Goal: Task Accomplishment & Management: Manage account settings

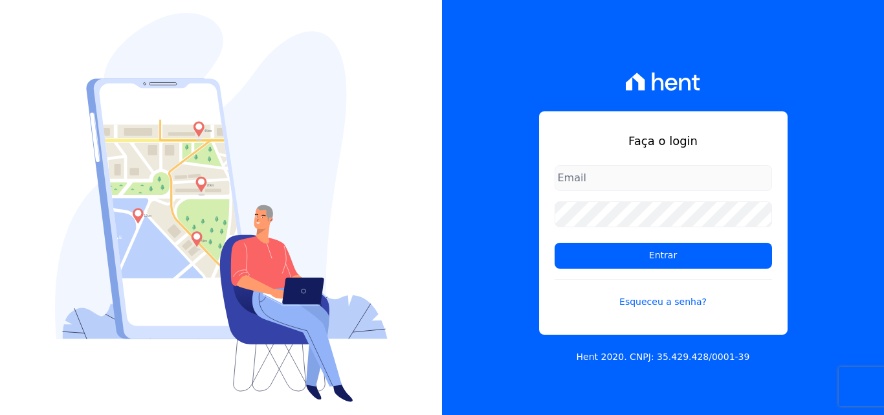
type input "[PERSON_NAME][EMAIL_ADDRESS][PERSON_NAME][DOMAIN_NAME]"
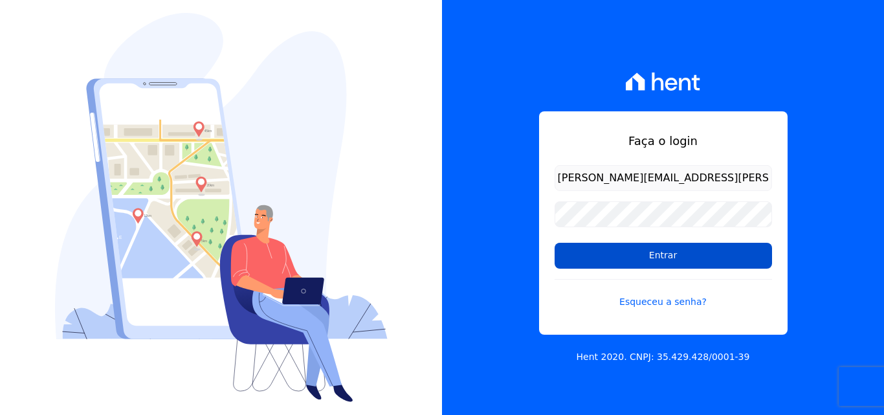
click at [602, 263] on input "Entrar" at bounding box center [663, 256] width 217 height 26
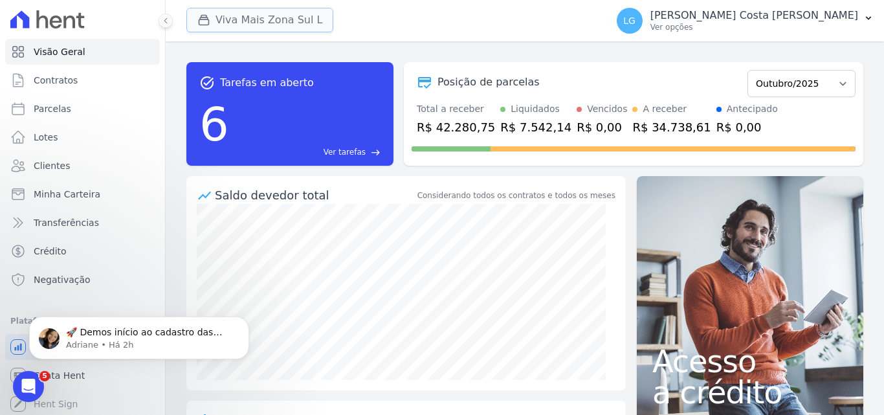
click at [273, 23] on button "Viva Mais Zona Sul L" at bounding box center [259, 20] width 147 height 25
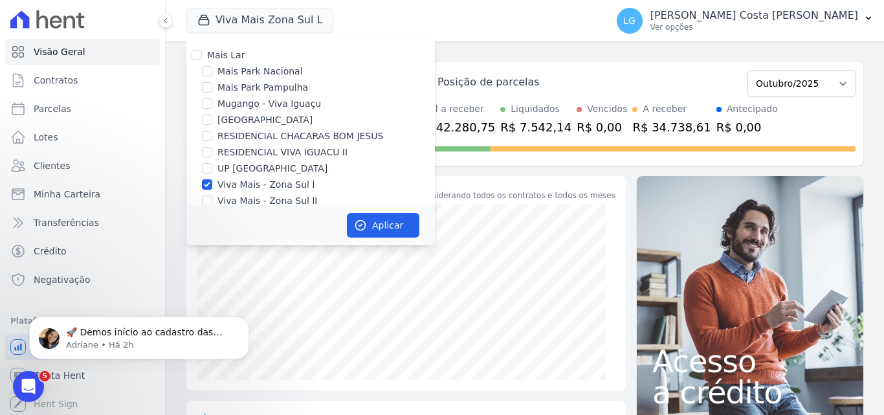
click at [260, 74] on label "Mais Park Nacional" at bounding box center [259, 72] width 85 height 14
click at [212, 74] on input "Mais Park Nacional" at bounding box center [207, 71] width 10 height 10
checkbox input "true"
click at [258, 185] on label "Viva Mais - Zona Sul l" at bounding box center [265, 185] width 97 height 14
click at [212, 185] on input "Viva Mais - Zona Sul l" at bounding box center [207, 184] width 10 height 10
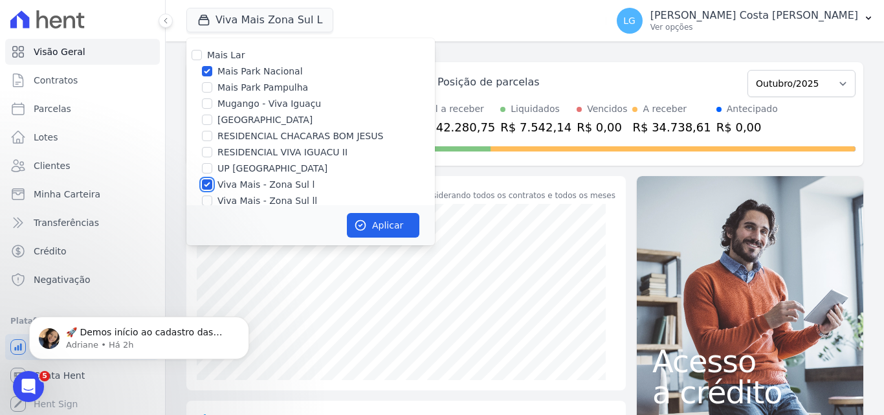
checkbox input "false"
click at [374, 224] on button "Aplicar" at bounding box center [383, 225] width 72 height 25
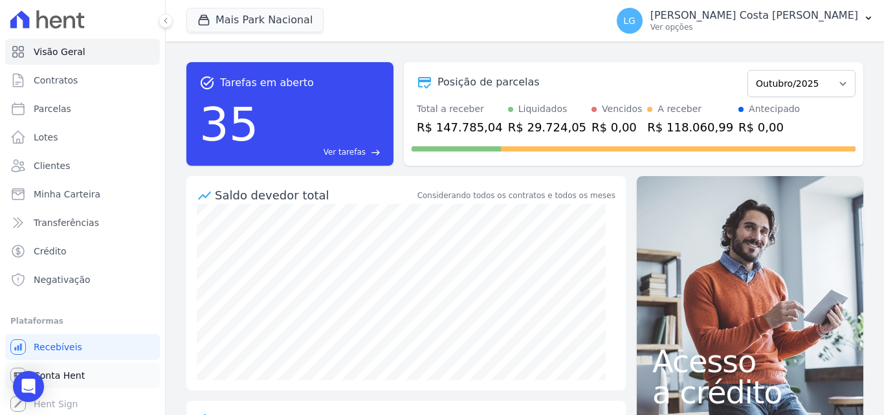
click at [80, 375] on span "Conta Hent" at bounding box center [59, 375] width 51 height 13
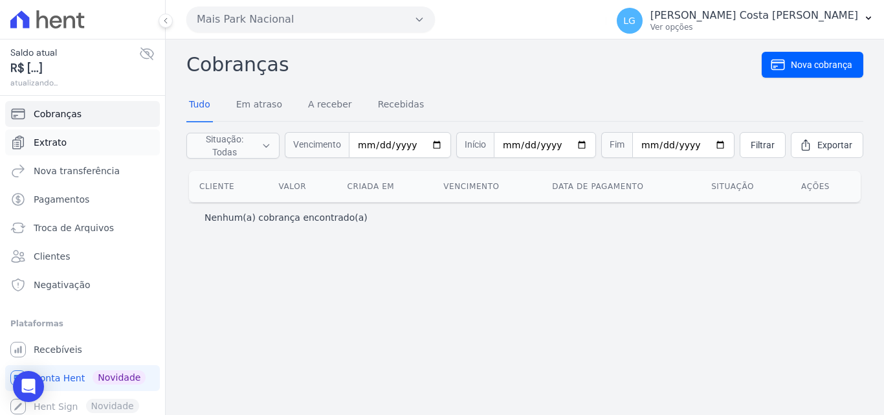
click at [67, 147] on link "Extrato" at bounding box center [82, 142] width 155 height 26
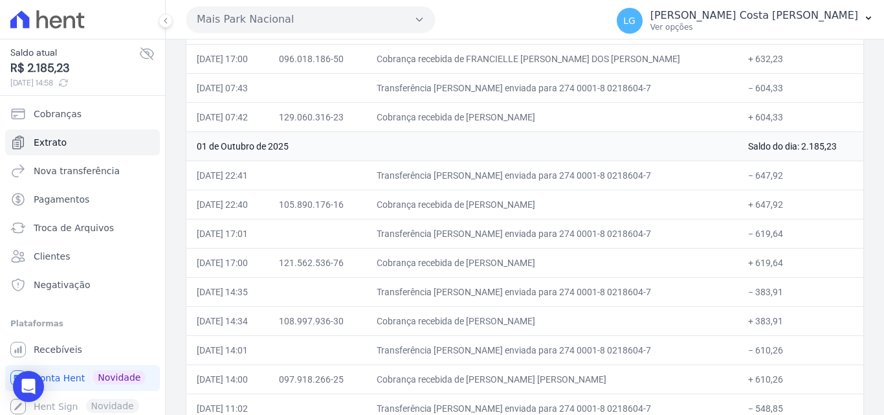
scroll to position [3529, 0]
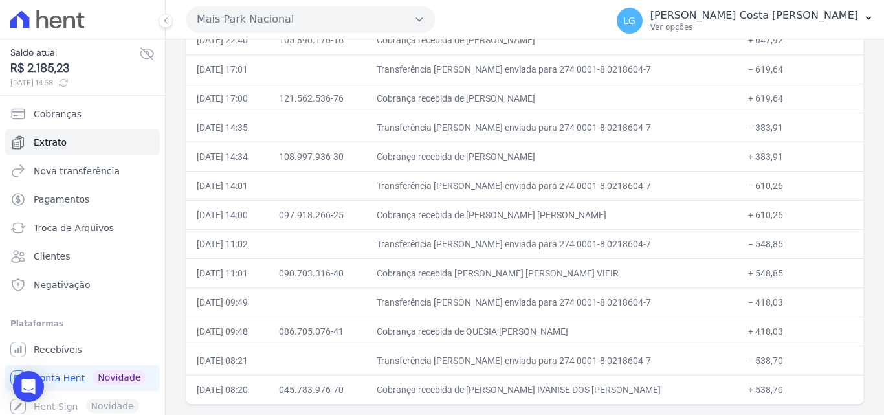
click at [461, 215] on td "Cobrança recebida de [PERSON_NAME] [PERSON_NAME]" at bounding box center [551, 214] width 371 height 29
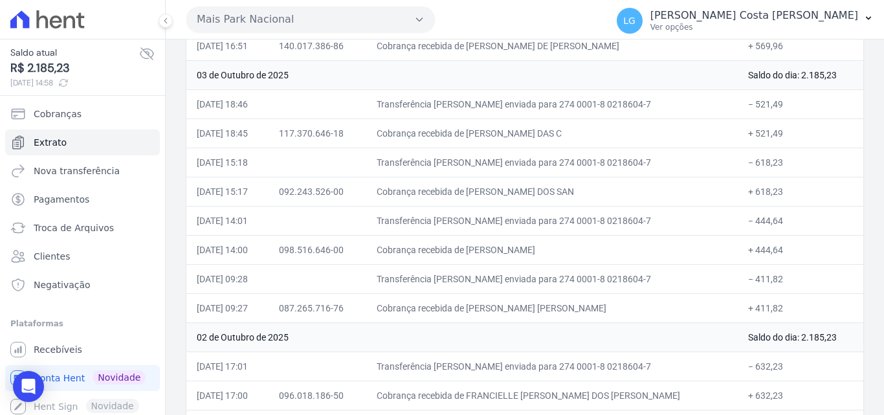
scroll to position [2850, 0]
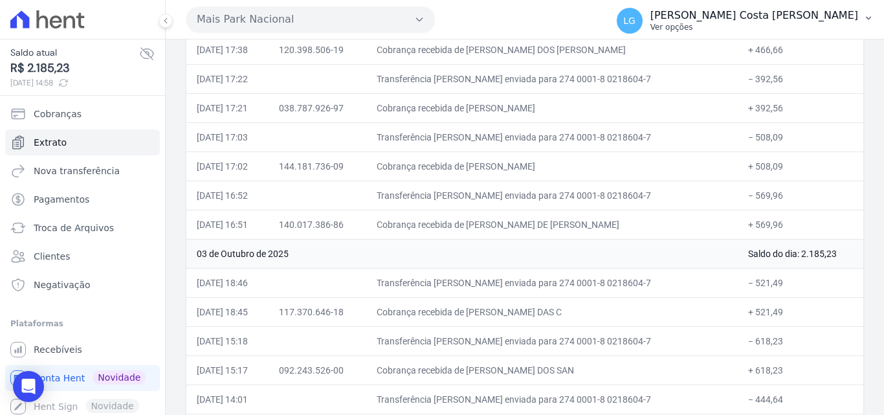
click at [784, 16] on p "[PERSON_NAME] Costa [PERSON_NAME]" at bounding box center [754, 15] width 208 height 13
click at [65, 346] on span "Recebíveis" at bounding box center [58, 349] width 49 height 13
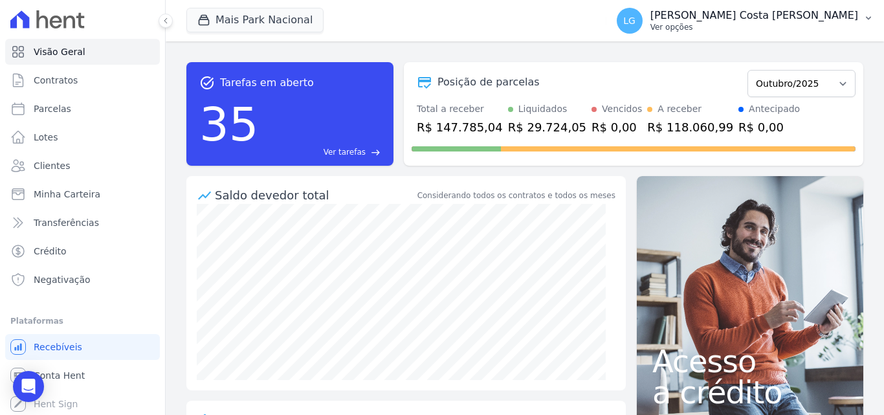
click at [760, 19] on p "[PERSON_NAME] Costa [PERSON_NAME]" at bounding box center [754, 15] width 208 height 13
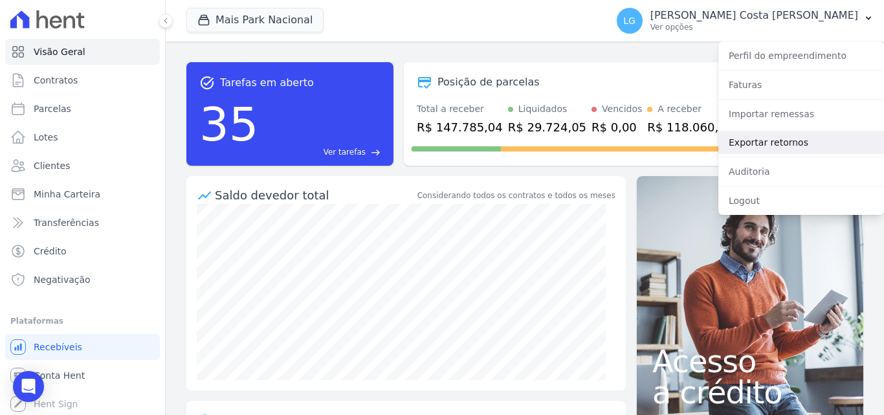
click at [751, 140] on link "Exportar retornos" at bounding box center [801, 142] width 166 height 23
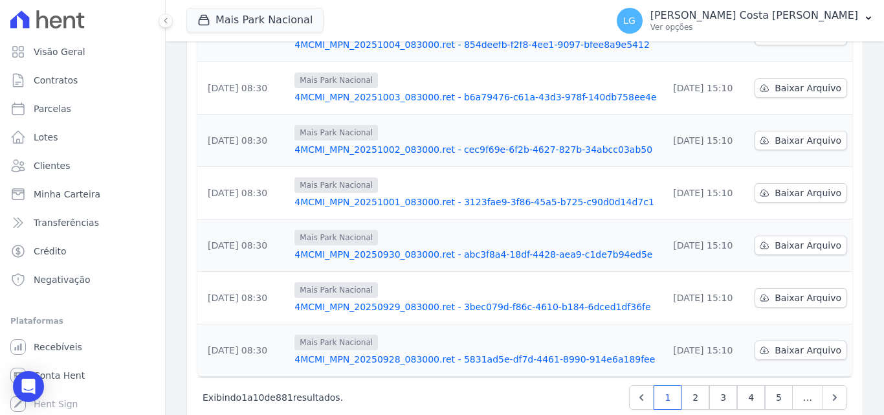
scroll to position [403, 0]
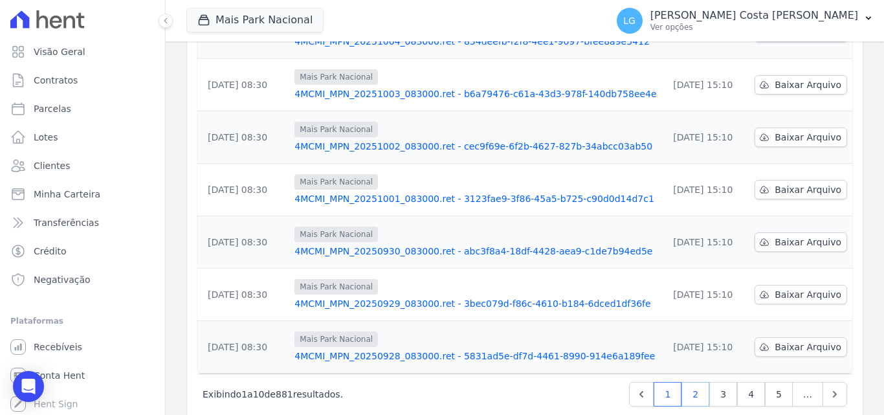
click at [683, 382] on link "2" at bounding box center [695, 394] width 28 height 25
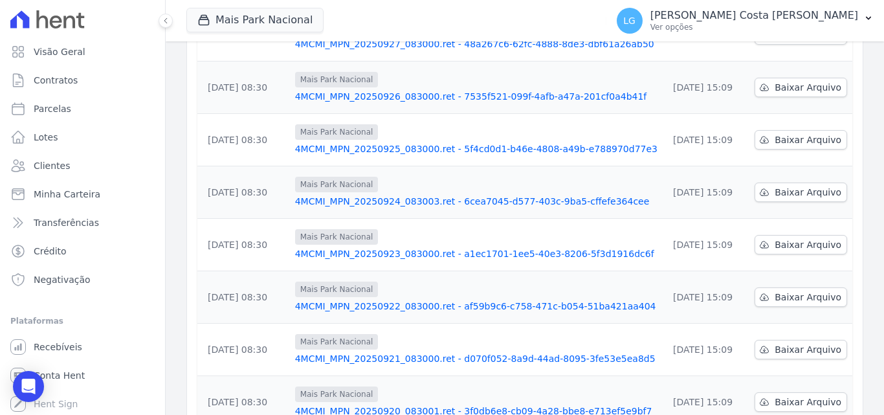
scroll to position [388, 0]
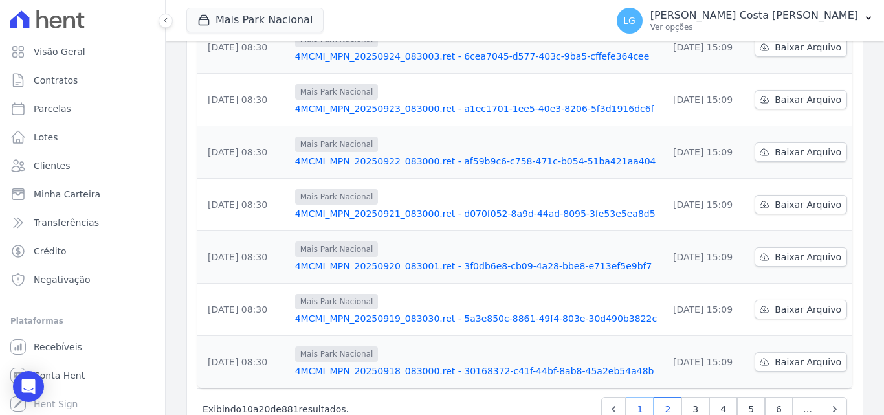
click at [642, 397] on link "1" at bounding box center [640, 409] width 28 height 25
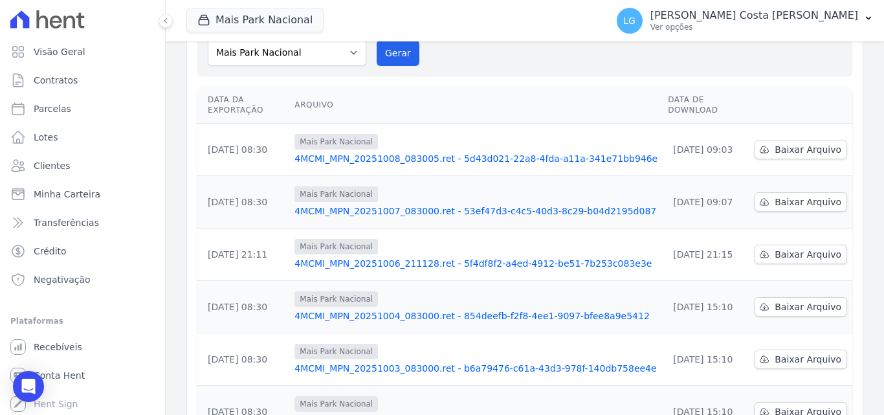
scroll to position [129, 0]
click at [560, 361] on link "4MCMI_MPN_20251003_083000.ret - b6a79476-c61a-43d3-978f-140db758ee4e" at bounding box center [475, 367] width 363 height 13
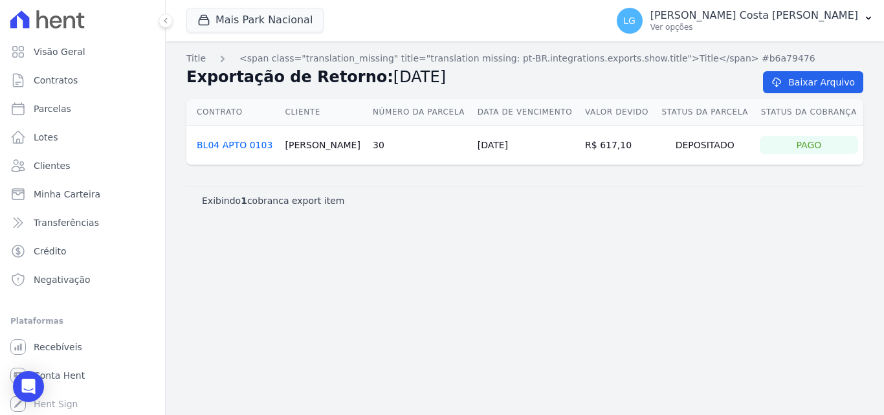
drag, startPoint x: 548, startPoint y: 332, endPoint x: 539, endPoint y: 316, distance: 18.0
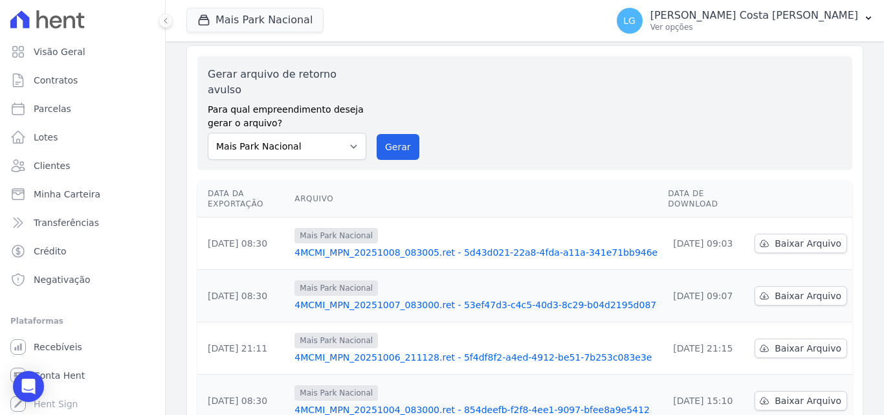
scroll to position [65, 0]
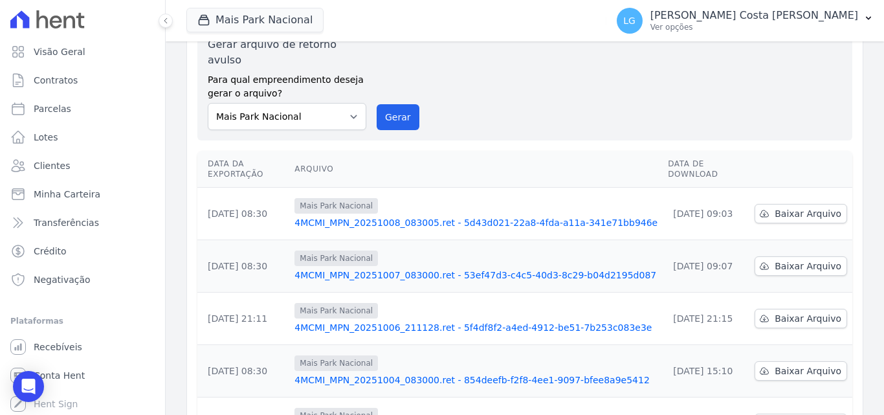
click at [380, 373] on link "4MCMI_MPN_20251004_083000.ret - 854deefb-f2f8-4ee1-9097-bfee8a9e5412" at bounding box center [475, 379] width 363 height 13
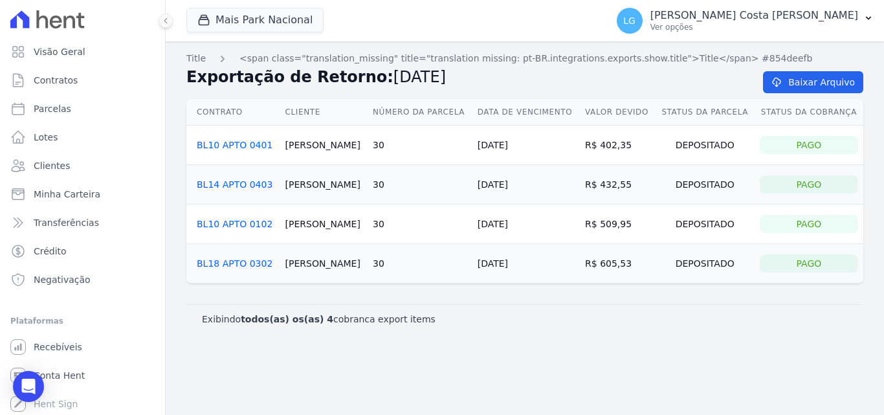
click at [229, 146] on link "BL10 APTO 0401" at bounding box center [235, 145] width 76 height 10
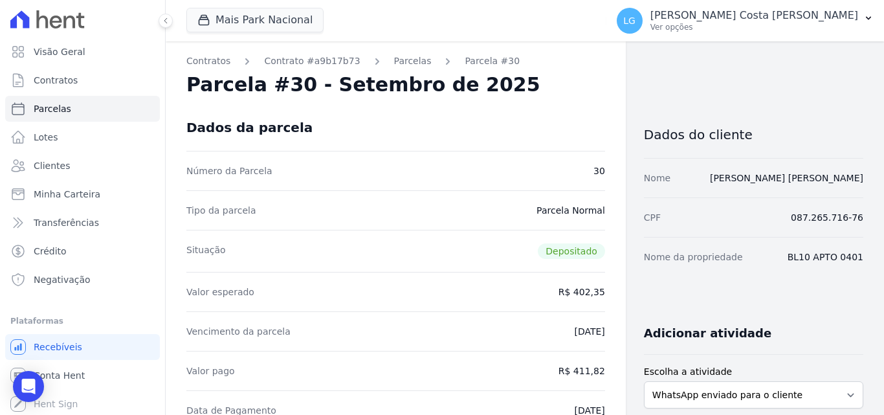
drag, startPoint x: 215, startPoint y: 332, endPoint x: 534, endPoint y: 315, distance: 319.5
click at [586, 331] on div "Vencimento da parcela [DATE]" at bounding box center [395, 330] width 419 height 39
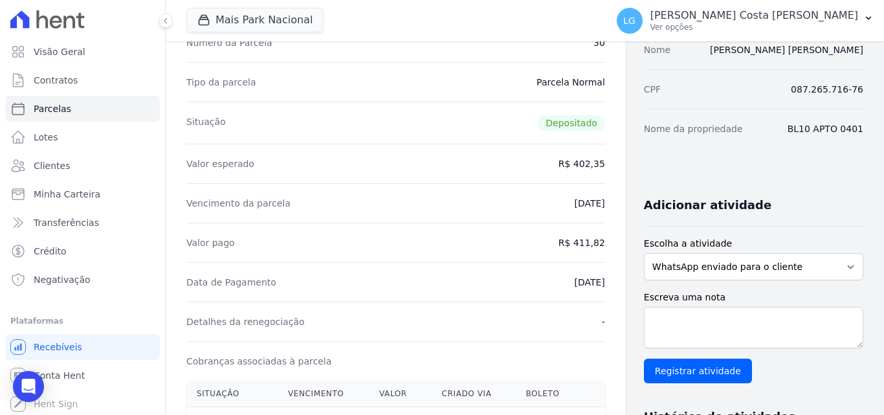
scroll to position [129, 0]
click at [443, 204] on div "Vencimento da parcela [DATE]" at bounding box center [395, 201] width 419 height 39
drag, startPoint x: 203, startPoint y: 287, endPoint x: 398, endPoint y: 281, distance: 194.9
click at [398, 280] on div "Data de Pagamento [DATE]" at bounding box center [395, 280] width 419 height 39
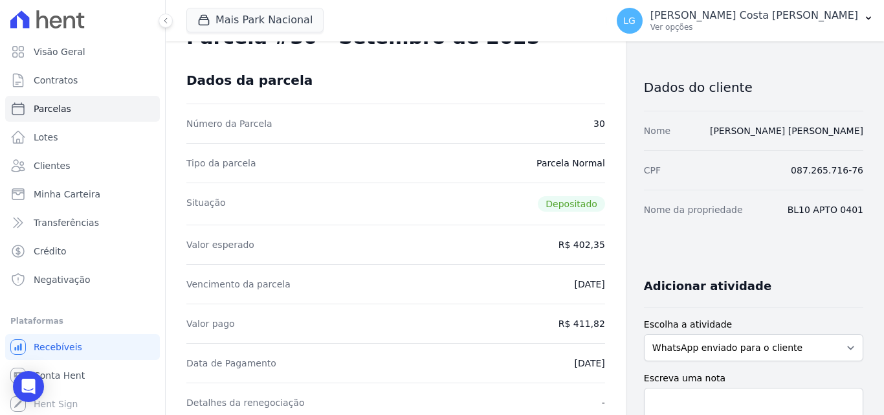
scroll to position [0, 0]
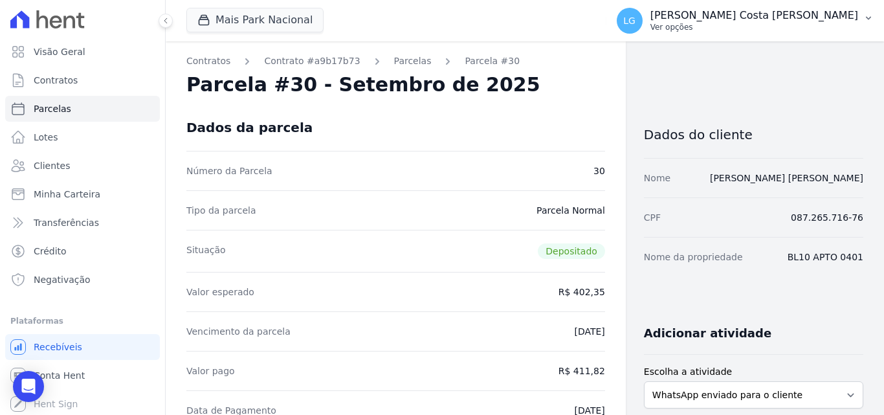
click at [784, 23] on p "Ver opções" at bounding box center [754, 27] width 208 height 10
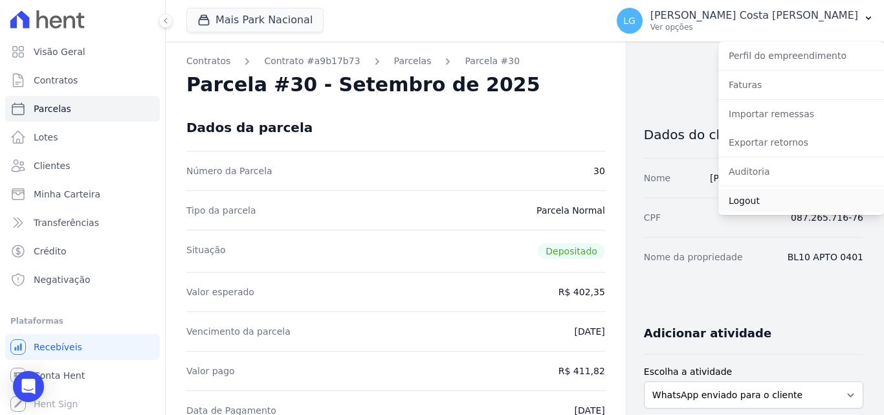
click at [771, 201] on link "Logout" at bounding box center [801, 200] width 166 height 23
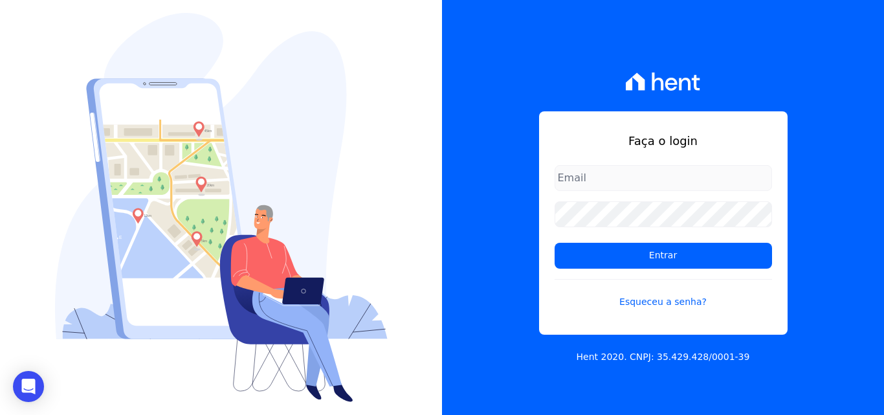
type input "[PERSON_NAME][EMAIL_ADDRESS][PERSON_NAME][DOMAIN_NAME]"
